Goal: Navigation & Orientation: Find specific page/section

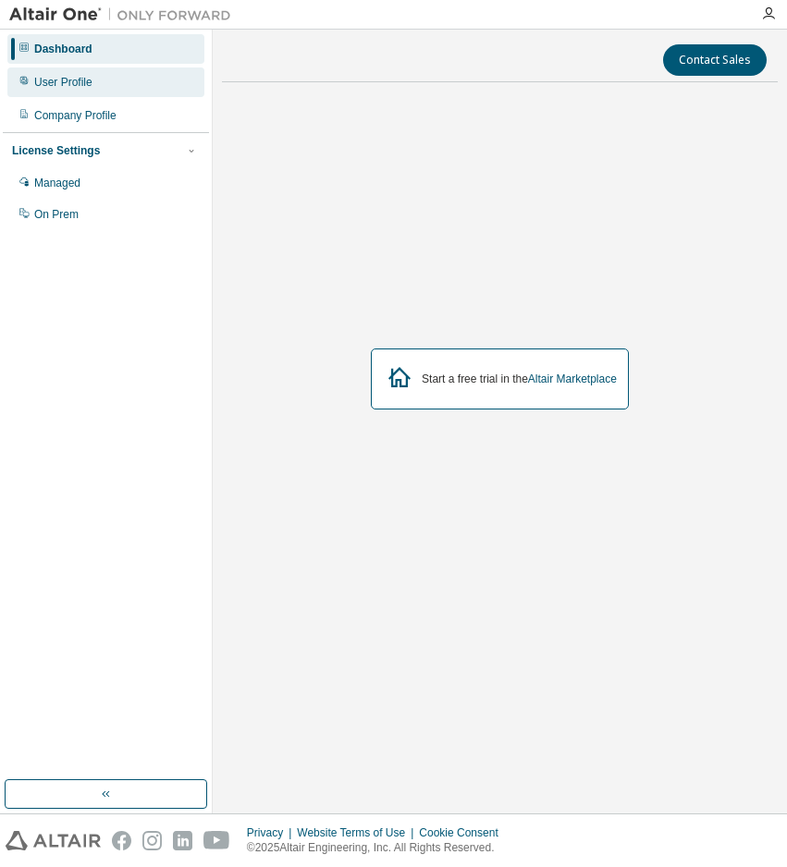
click at [39, 82] on div "User Profile" at bounding box center [63, 82] width 58 height 15
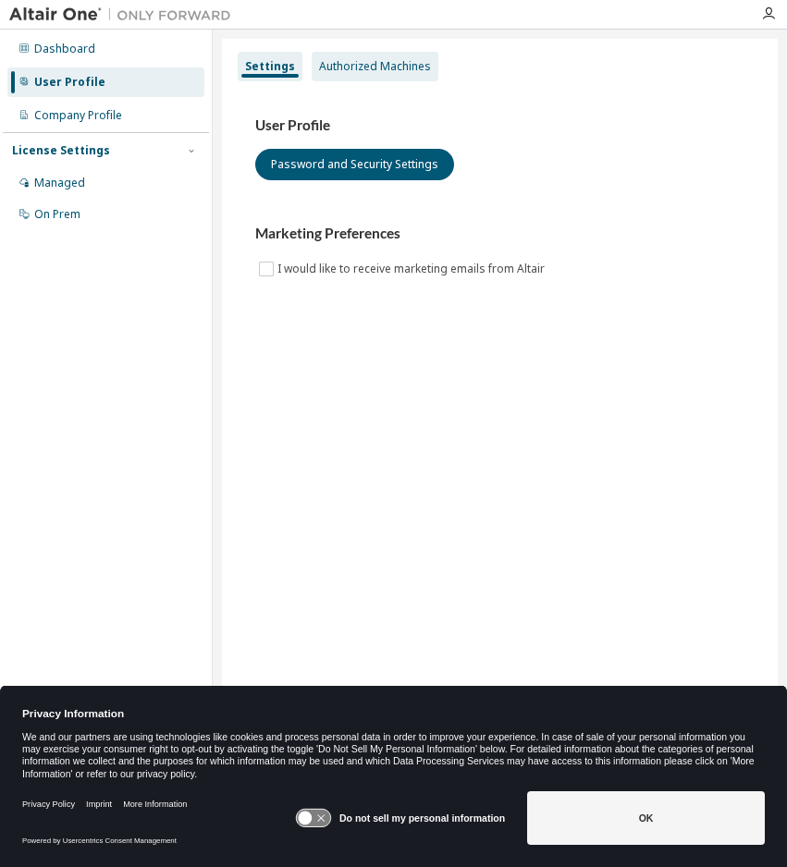
click at [394, 66] on div "Authorized Machines" at bounding box center [375, 66] width 112 height 15
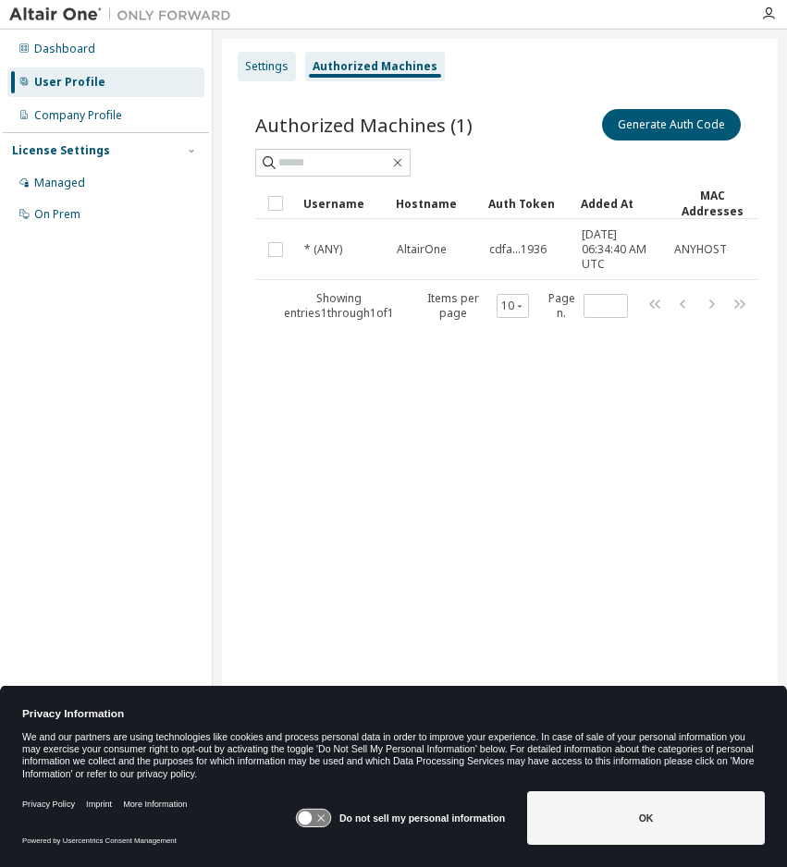
click at [269, 70] on div "Settings" at bounding box center [266, 66] width 43 height 15
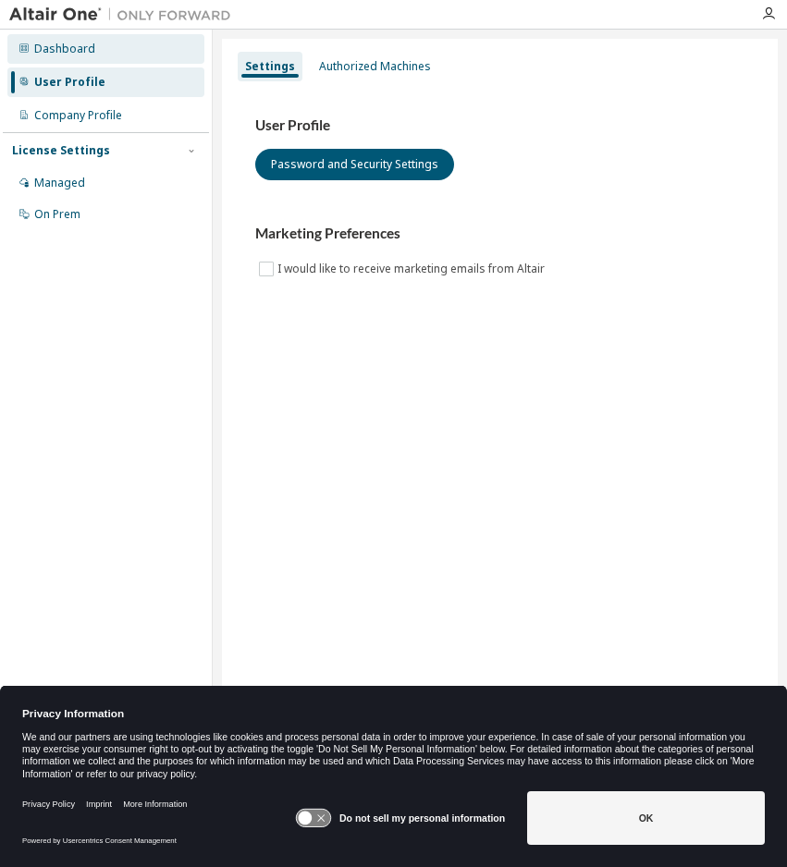
click at [67, 42] on div "Dashboard" at bounding box center [64, 49] width 61 height 15
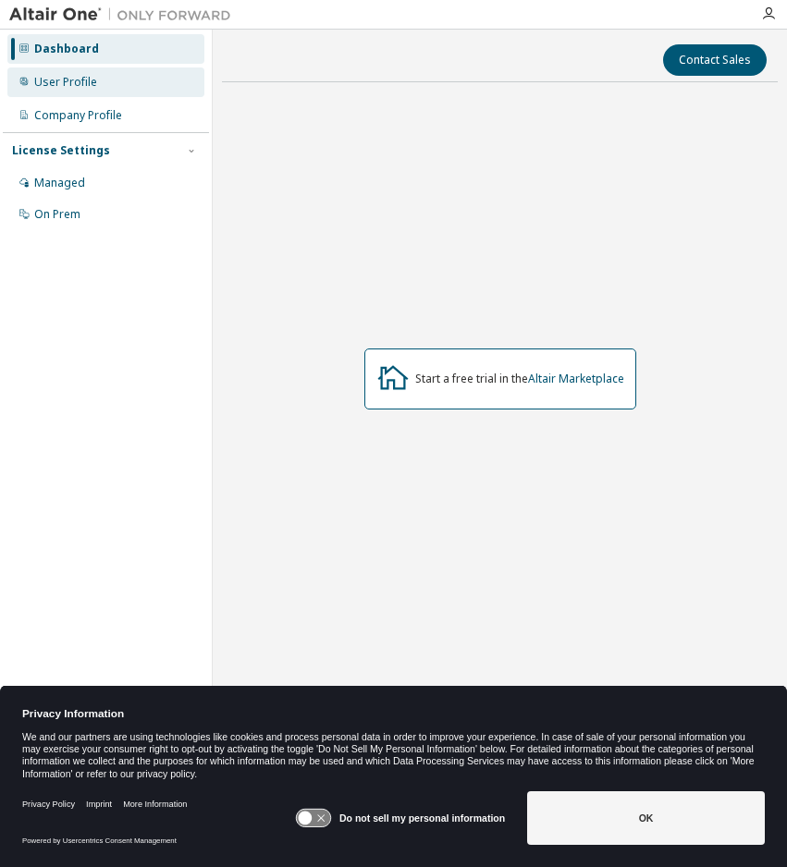
click at [62, 75] on div "User Profile" at bounding box center [65, 82] width 63 height 15
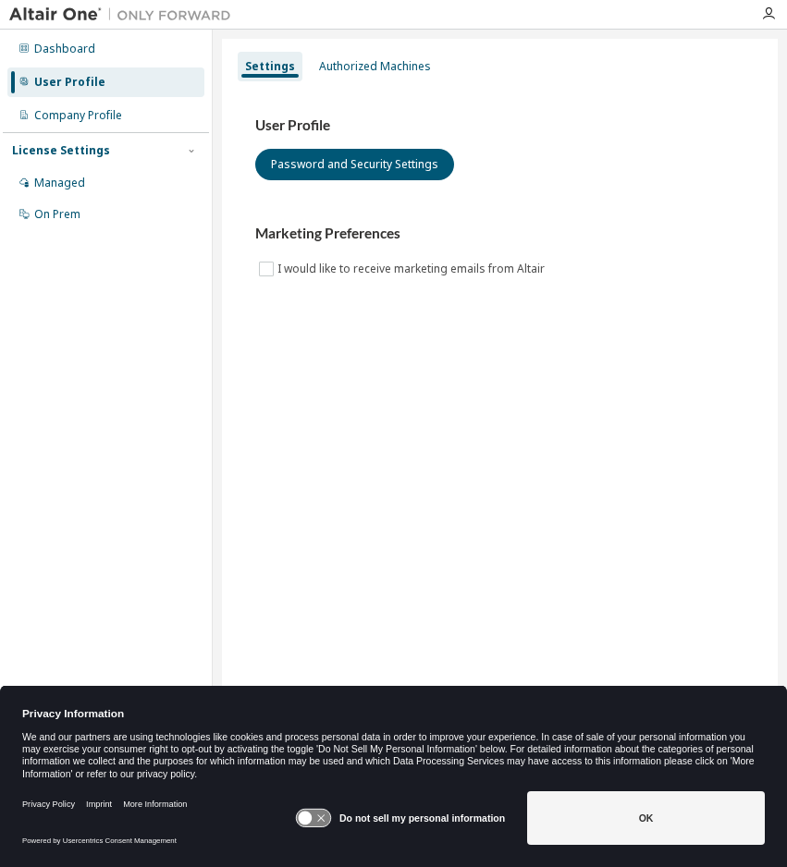
click at [92, 116] on div "Company Profile" at bounding box center [78, 115] width 88 height 15
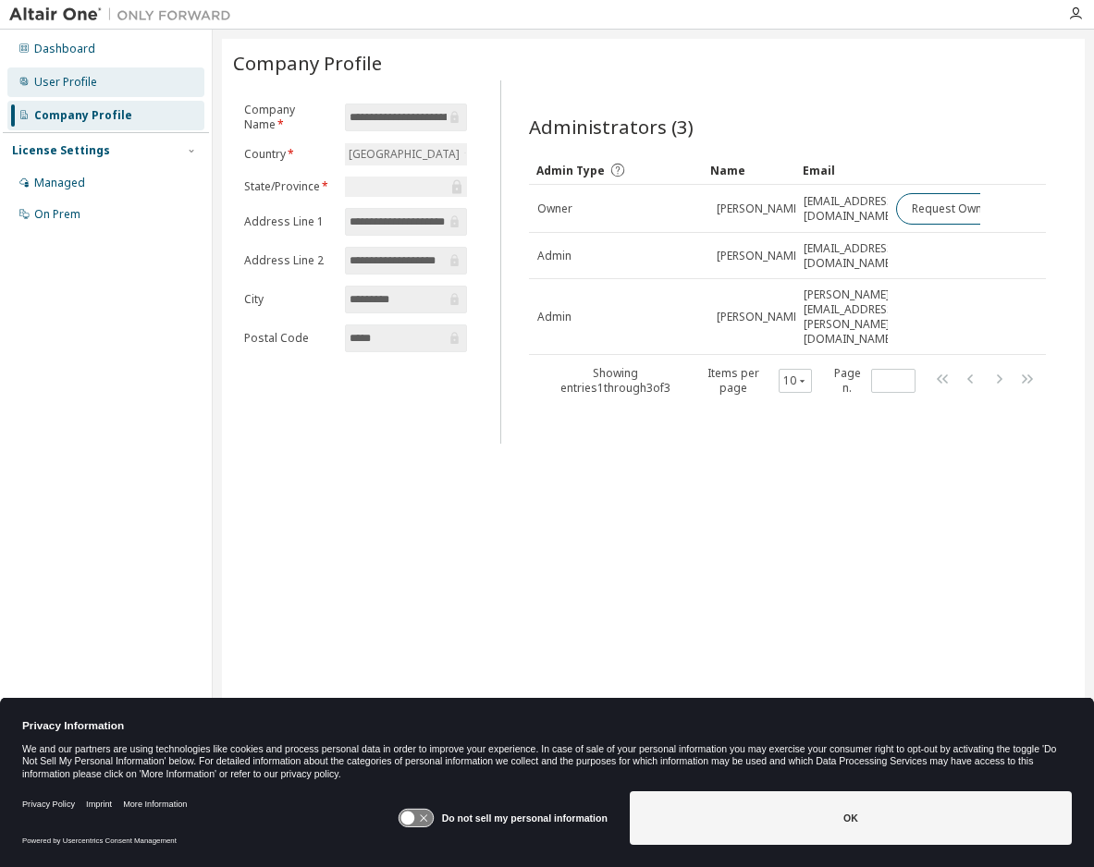
click at [64, 75] on div "User Profile" at bounding box center [65, 82] width 63 height 15
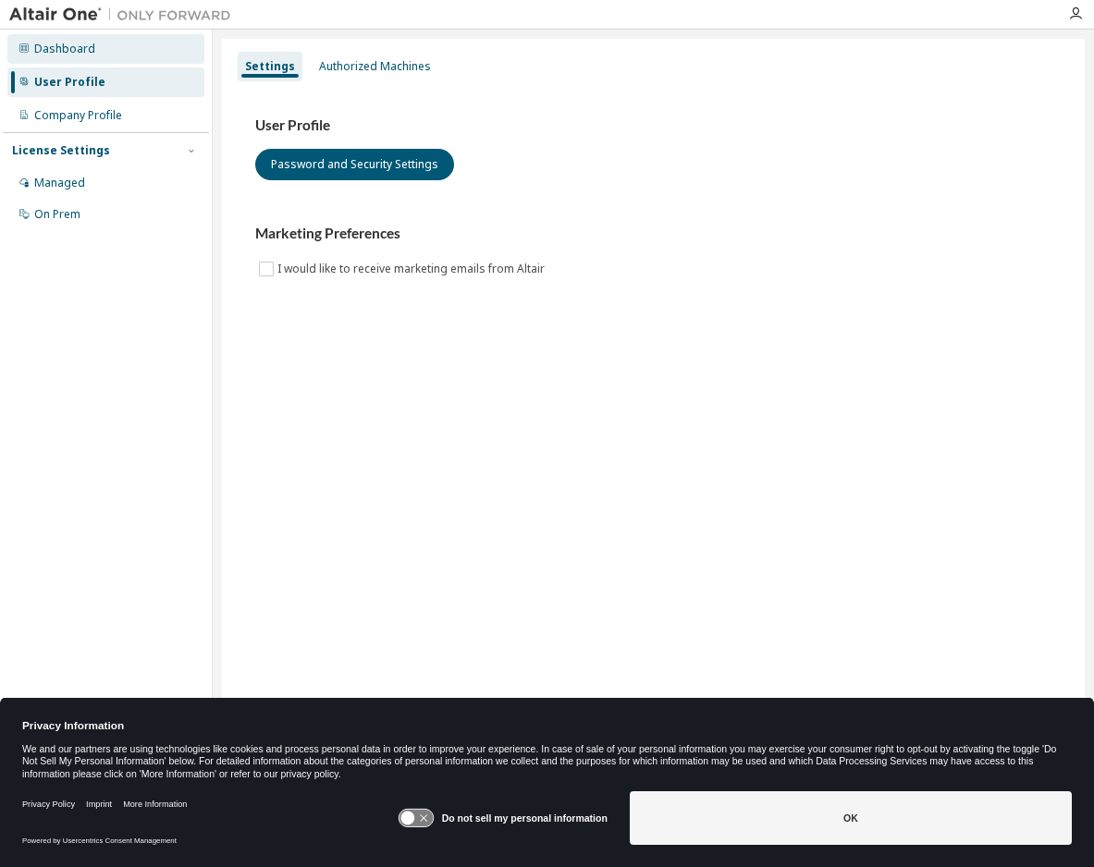
click at [70, 58] on div "Dashboard" at bounding box center [105, 49] width 197 height 30
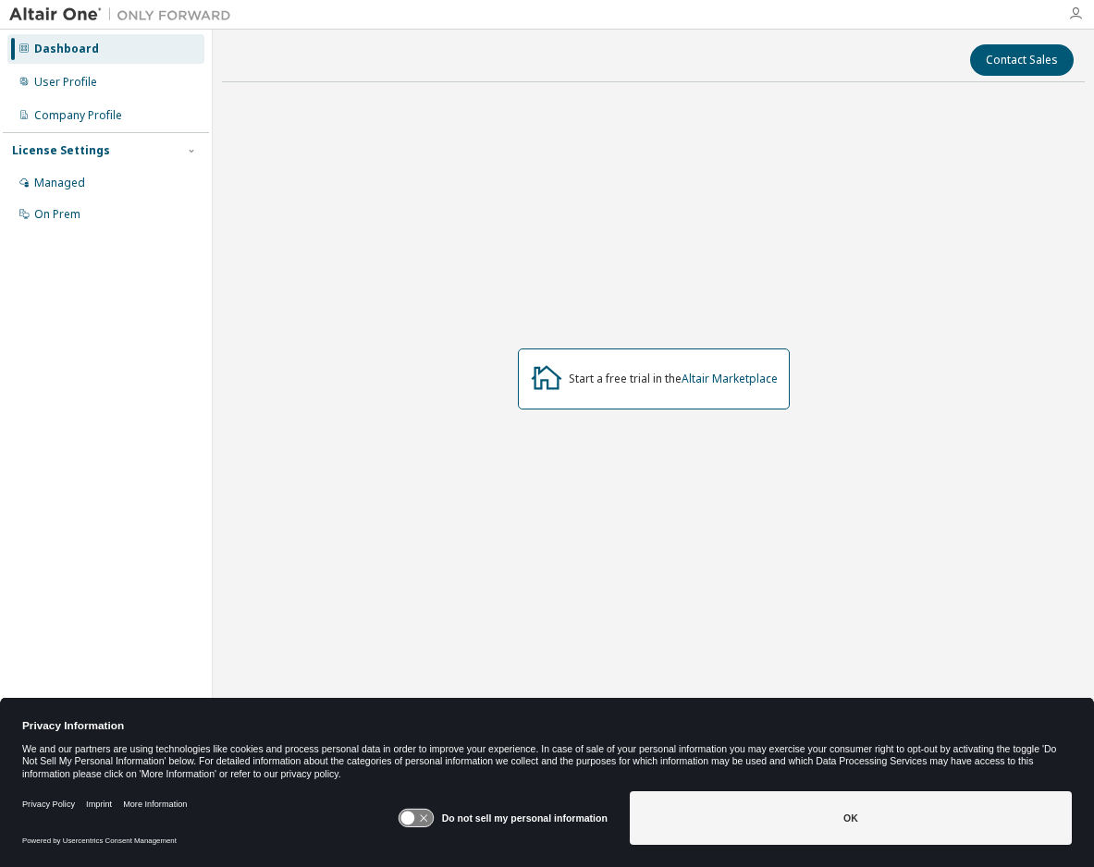
click at [786, 16] on icon "button" at bounding box center [1075, 13] width 15 height 15
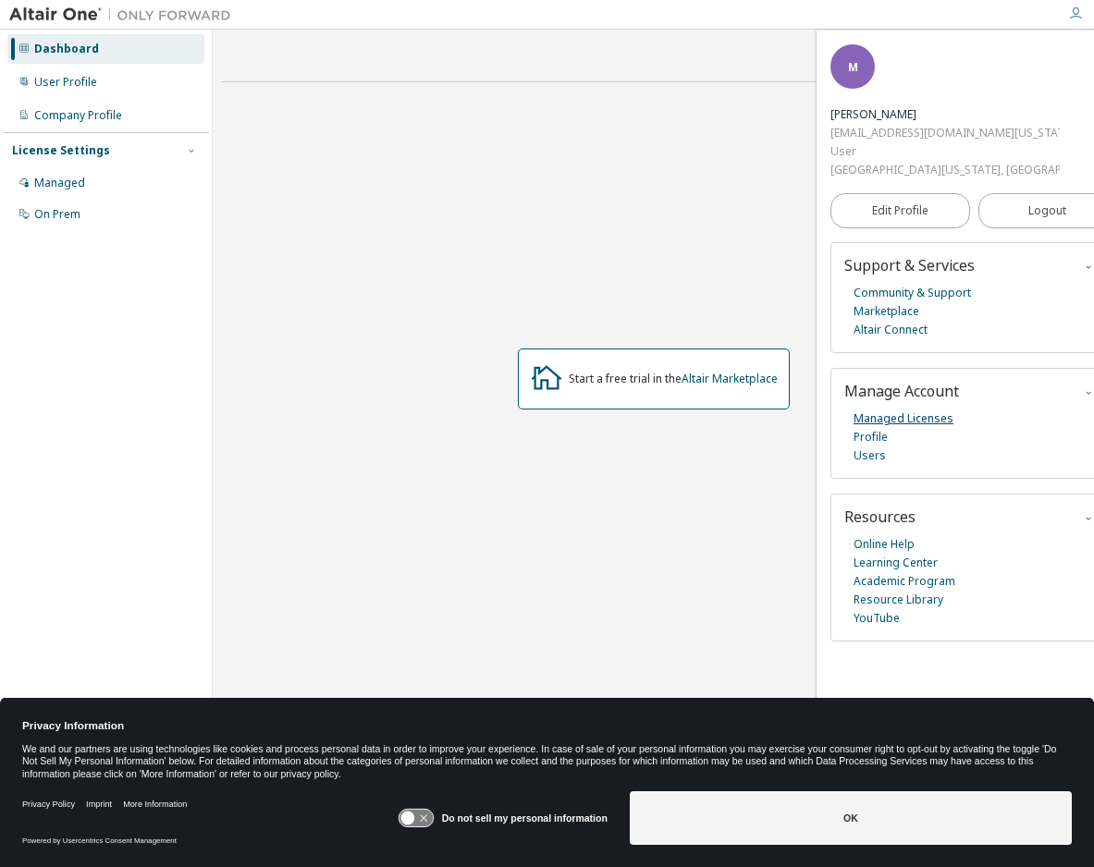
click at [786, 410] on link "Managed Licenses" at bounding box center [903, 419] width 100 height 18
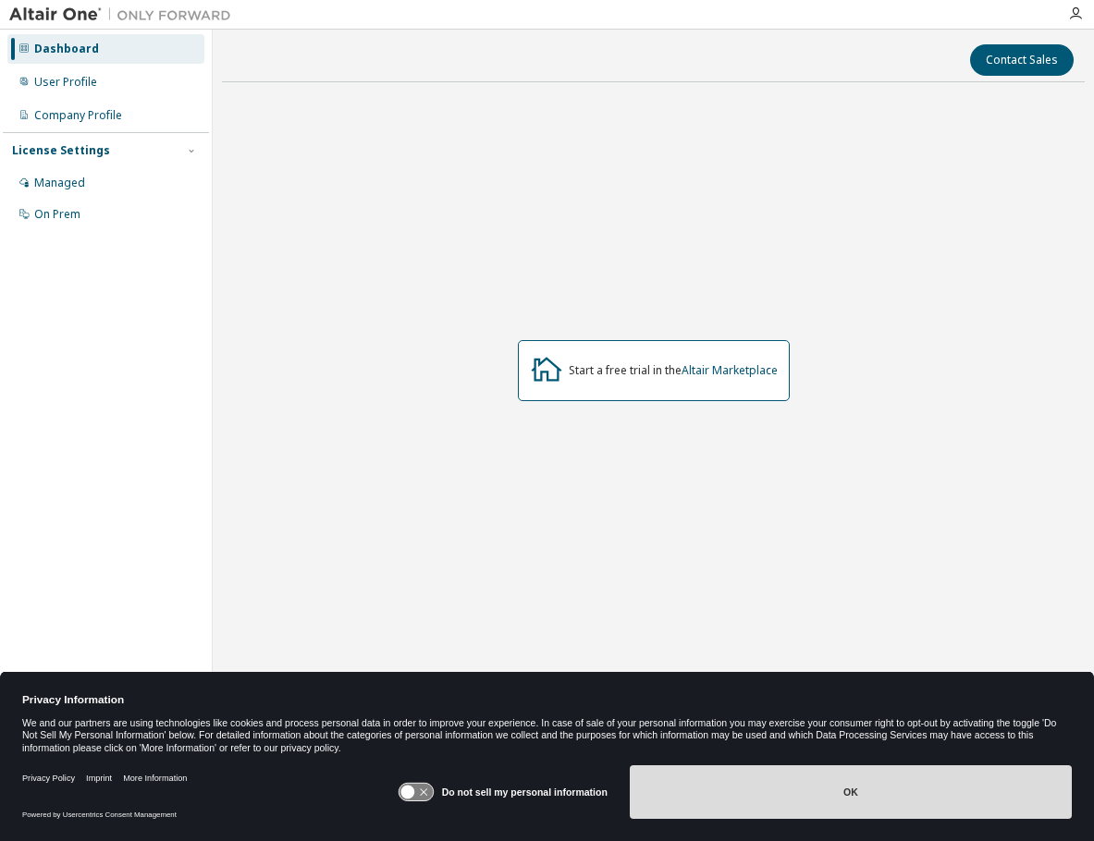
click at [754, 791] on button "OK" at bounding box center [851, 793] width 442 height 54
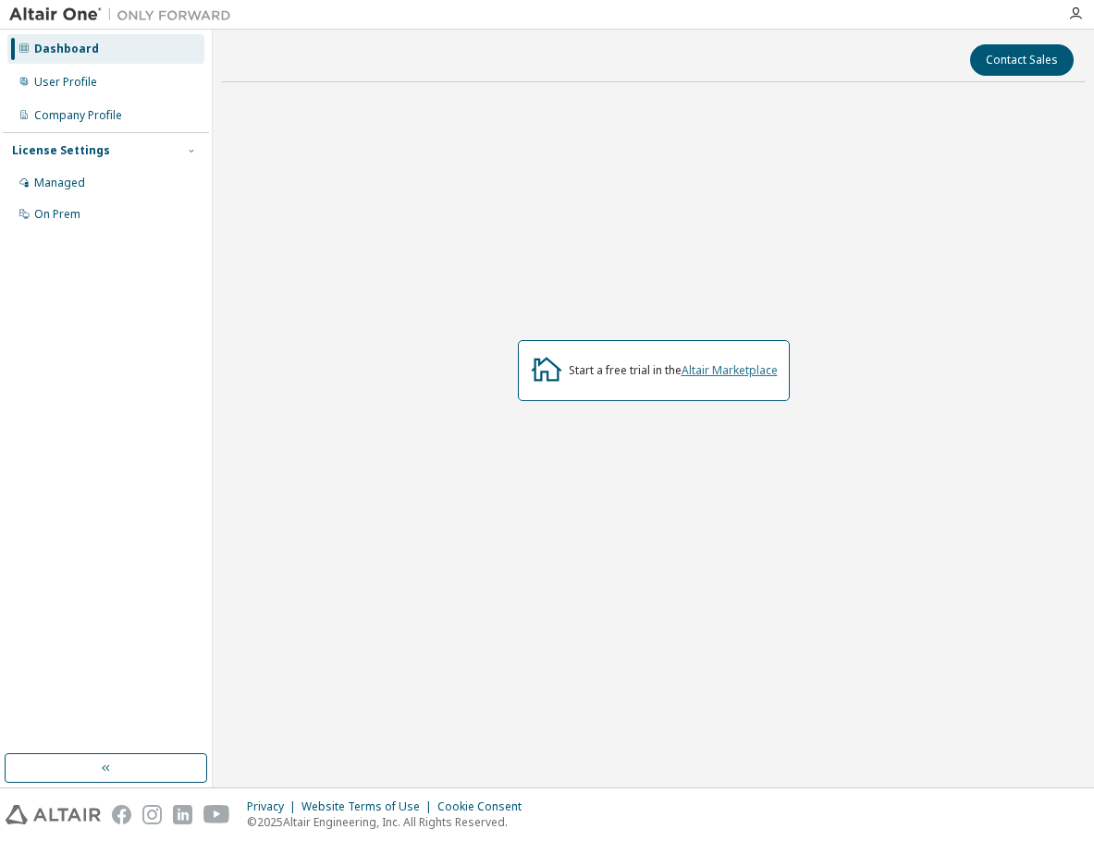
click at [698, 376] on link "Altair Marketplace" at bounding box center [729, 370] width 96 height 16
